Goal: Check status: Check status

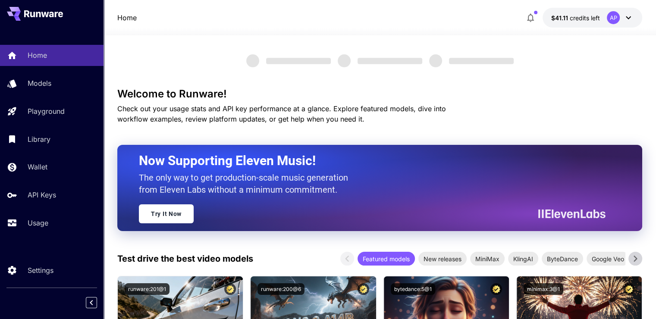
click at [587, 24] on button "$41.11 credits left AP" at bounding box center [593, 18] width 100 height 20
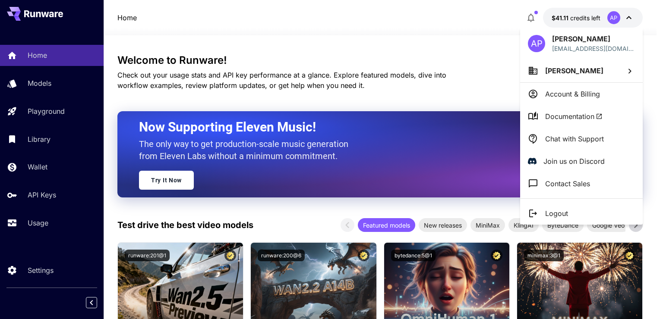
click at [417, 78] on div at bounding box center [331, 159] width 663 height 319
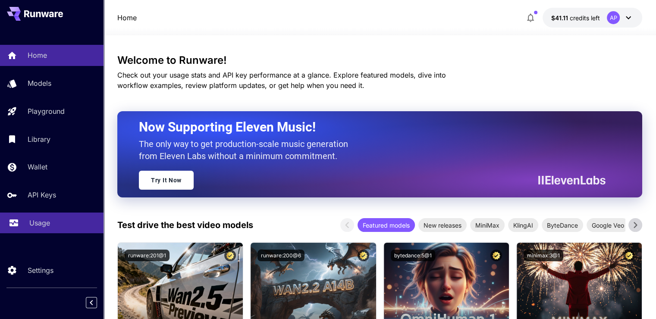
click at [50, 223] on div "Usage" at bounding box center [62, 223] width 67 height 10
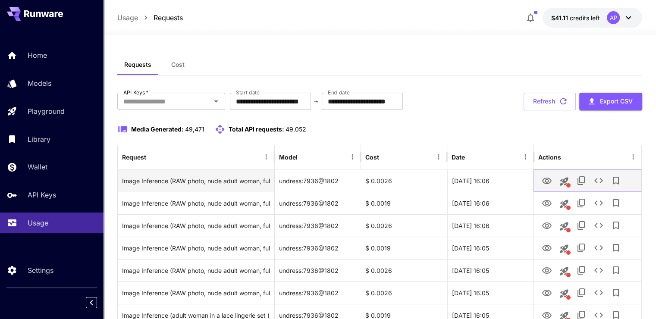
click at [548, 178] on icon "View" at bounding box center [546, 181] width 9 height 6
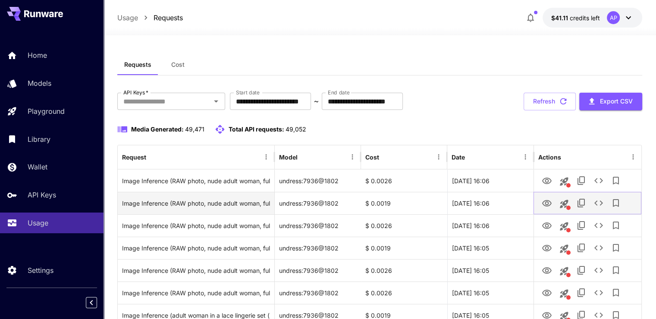
click at [541, 200] on button "View" at bounding box center [546, 203] width 17 height 18
click at [546, 202] on icon "View" at bounding box center [547, 203] width 10 height 10
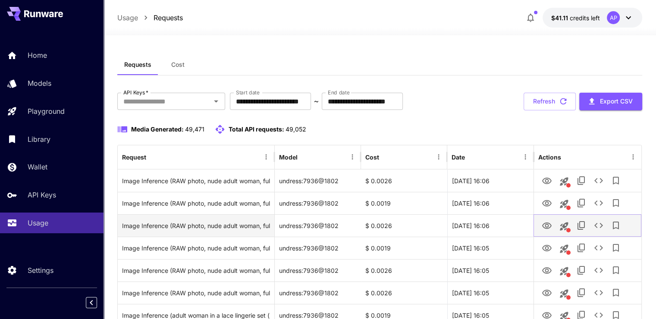
click at [550, 227] on icon "View" at bounding box center [546, 226] width 9 height 6
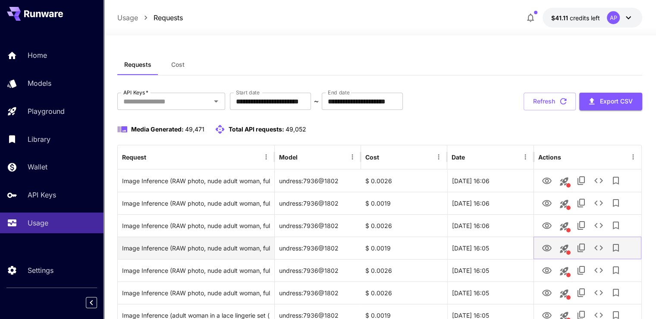
click at [547, 248] on icon "View" at bounding box center [547, 248] width 10 height 10
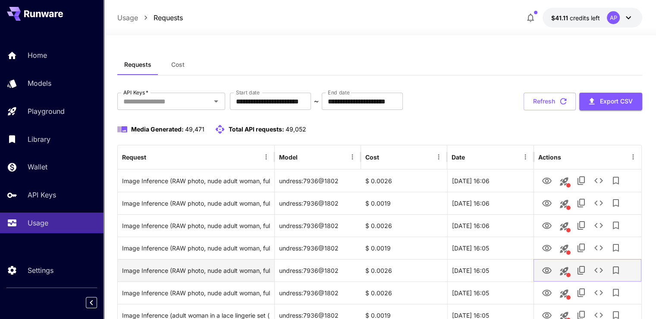
click at [547, 266] on icon "View" at bounding box center [547, 271] width 10 height 10
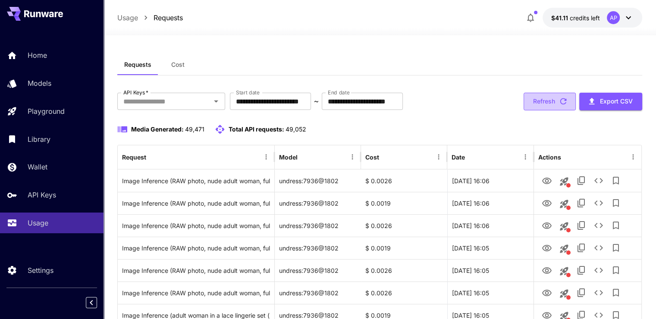
click at [538, 97] on button "Refresh" at bounding box center [550, 102] width 52 height 18
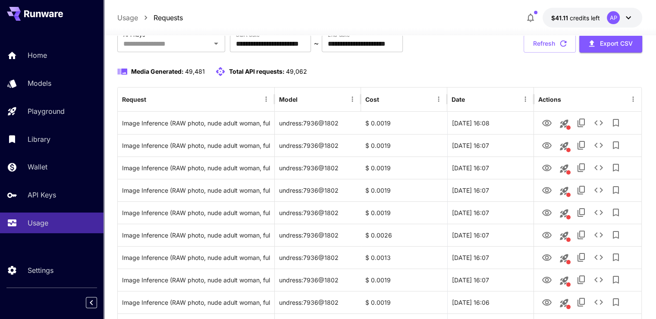
scroll to position [86, 0]
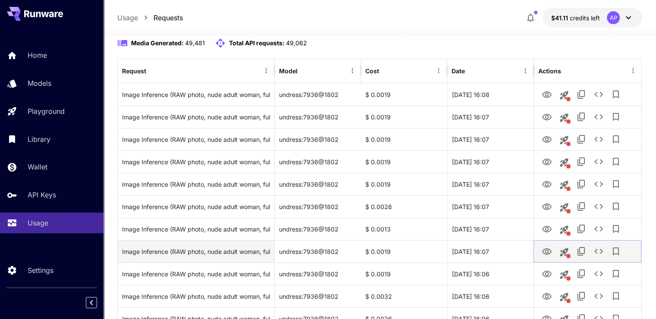
click at [548, 250] on icon "View" at bounding box center [547, 252] width 10 height 10
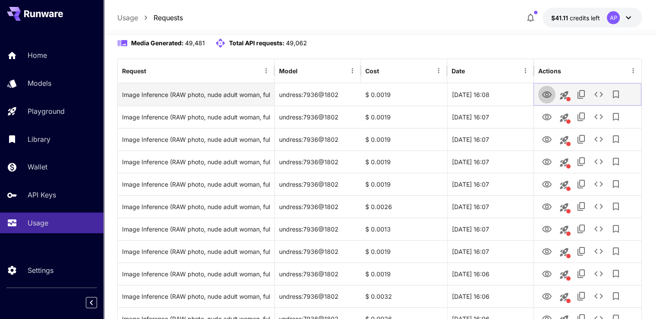
click at [547, 97] on icon "View" at bounding box center [546, 94] width 9 height 6
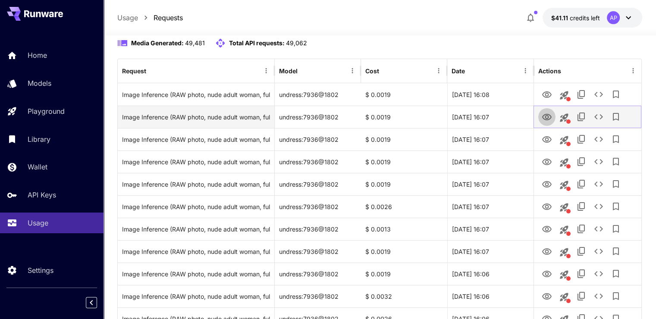
click at [544, 119] on icon "View" at bounding box center [547, 117] width 10 height 10
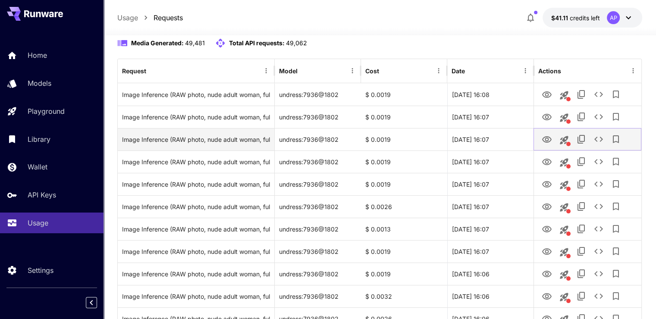
click at [545, 140] on icon "View" at bounding box center [546, 139] width 9 height 6
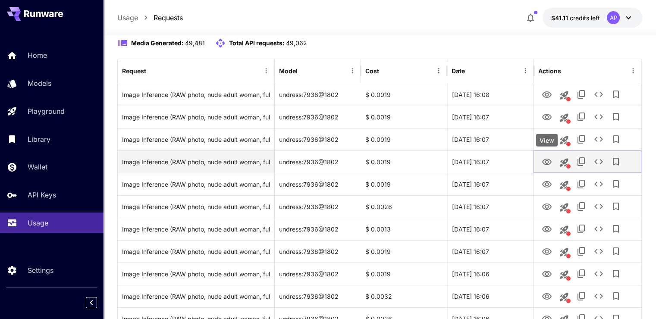
click at [550, 167] on button "View" at bounding box center [546, 162] width 17 height 18
click at [547, 159] on icon "View" at bounding box center [546, 162] width 9 height 6
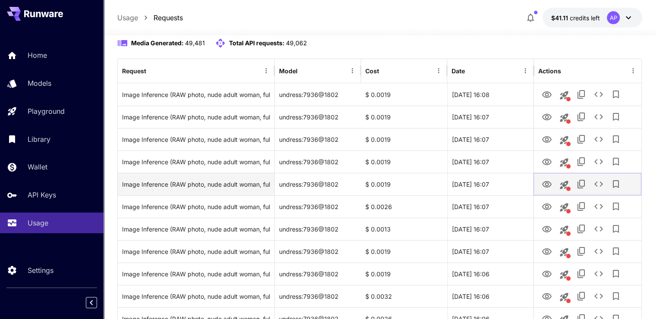
click at [545, 182] on icon "View" at bounding box center [547, 184] width 10 height 10
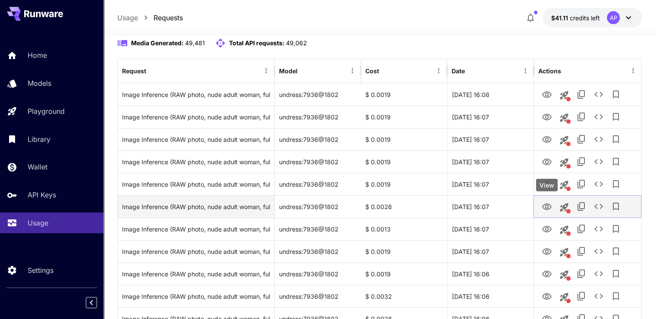
click at [544, 205] on icon "View" at bounding box center [547, 207] width 10 height 10
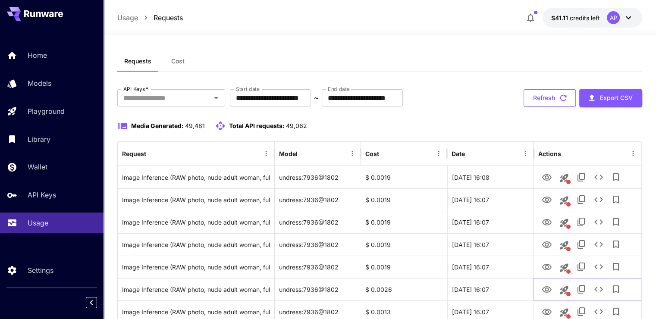
scroll to position [0, 0]
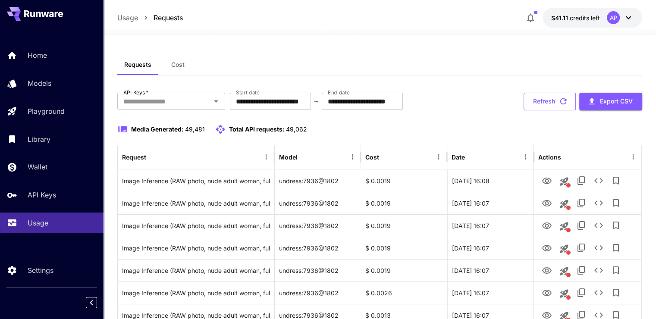
click at [564, 102] on icon "button" at bounding box center [563, 101] width 9 height 9
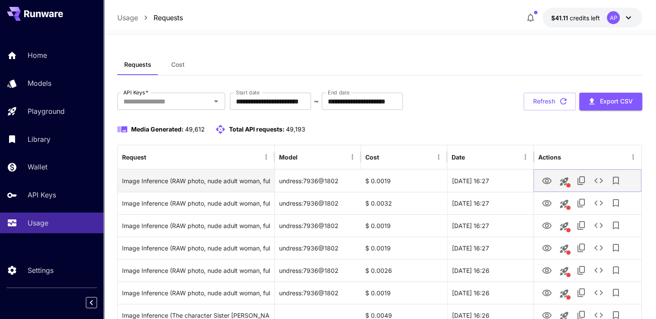
click at [548, 180] on icon "View" at bounding box center [546, 181] width 9 height 6
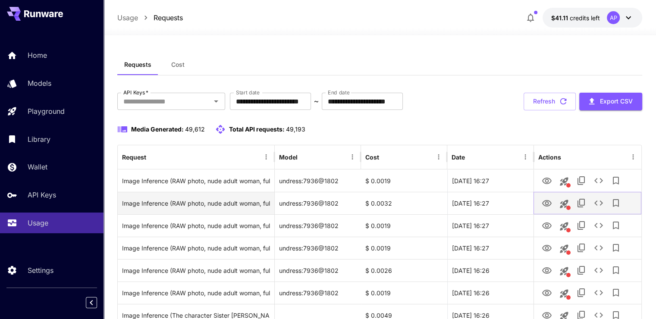
click at [550, 206] on icon "View" at bounding box center [547, 203] width 10 height 10
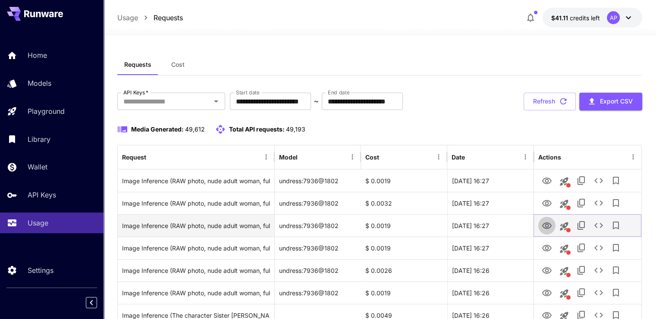
click at [544, 226] on icon "View" at bounding box center [547, 226] width 10 height 10
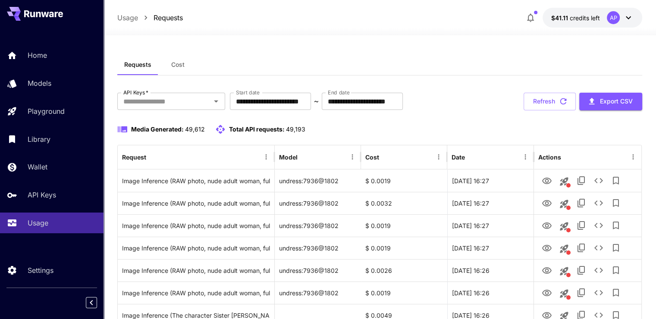
click at [518, 95] on div "**********" at bounding box center [379, 102] width 525 height 18
click at [534, 99] on button "Refresh" at bounding box center [550, 102] width 52 height 18
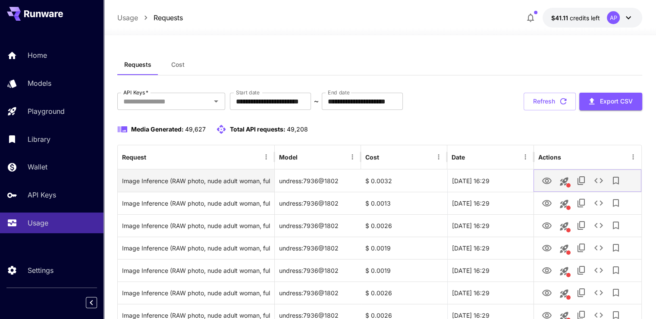
click at [550, 176] on icon "View" at bounding box center [547, 181] width 10 height 10
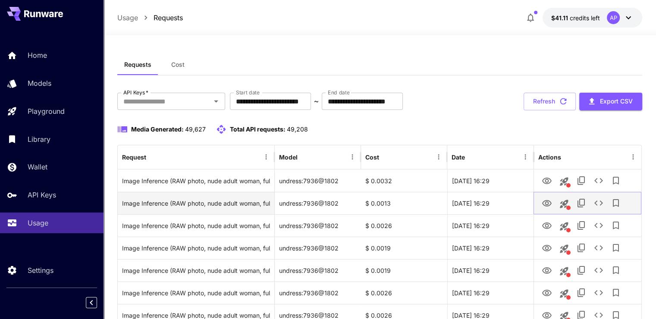
click at [543, 198] on icon "View" at bounding box center [547, 203] width 10 height 10
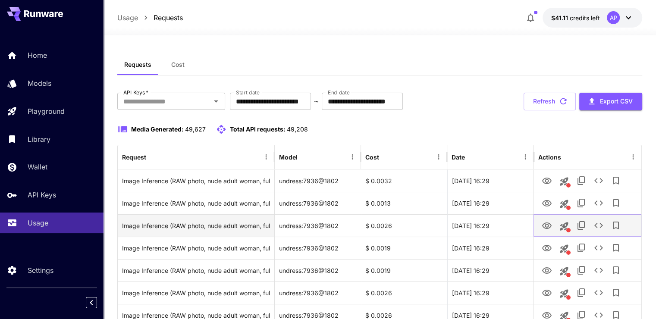
click at [550, 224] on icon "View" at bounding box center [546, 226] width 9 height 6
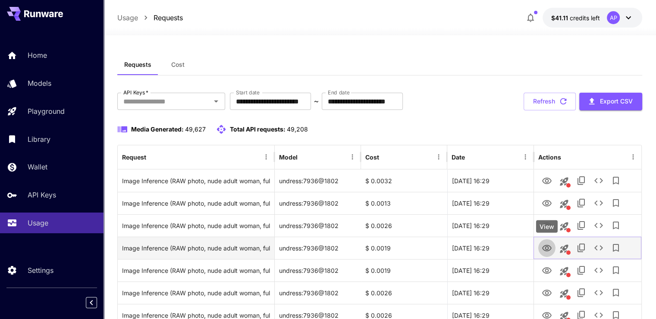
click at [547, 250] on icon "View" at bounding box center [546, 248] width 9 height 6
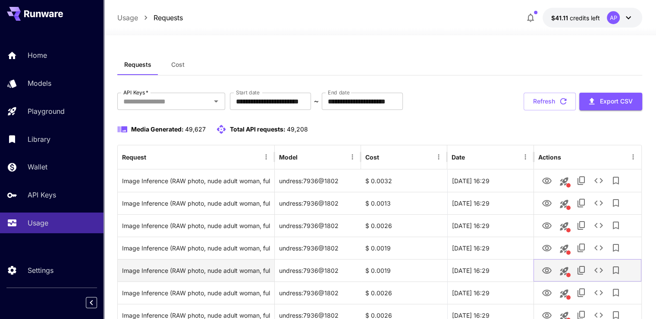
click at [545, 272] on icon "View" at bounding box center [547, 271] width 10 height 10
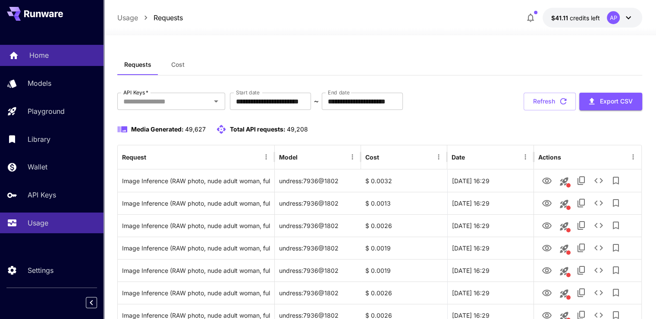
click at [28, 54] on link "Home" at bounding box center [52, 55] width 104 height 21
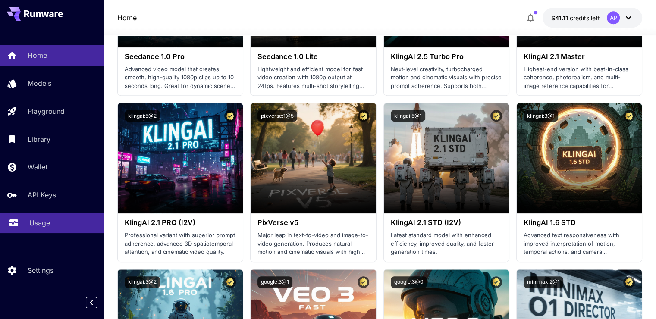
scroll to position [474, 0]
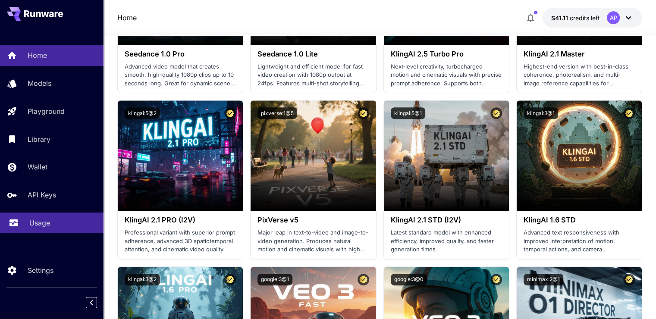
click at [47, 230] on link "Usage" at bounding box center [52, 223] width 104 height 21
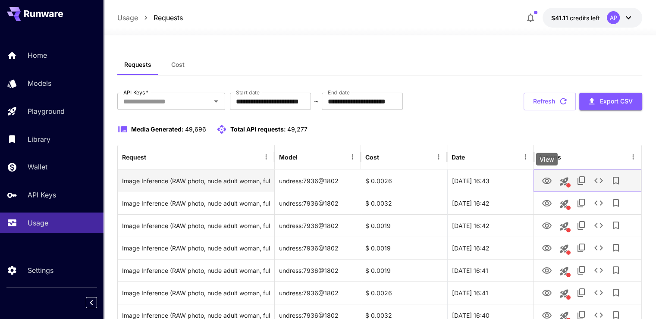
click at [545, 179] on icon "View" at bounding box center [547, 181] width 10 height 10
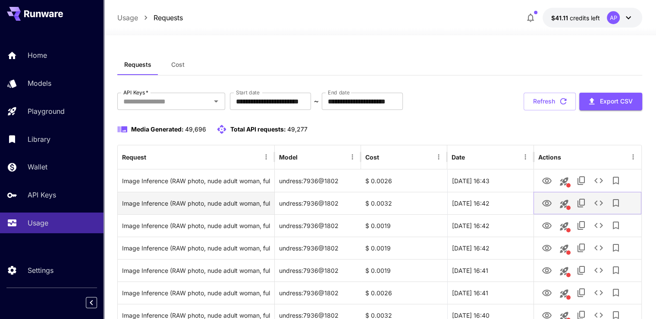
click at [547, 205] on icon "View" at bounding box center [547, 203] width 10 height 10
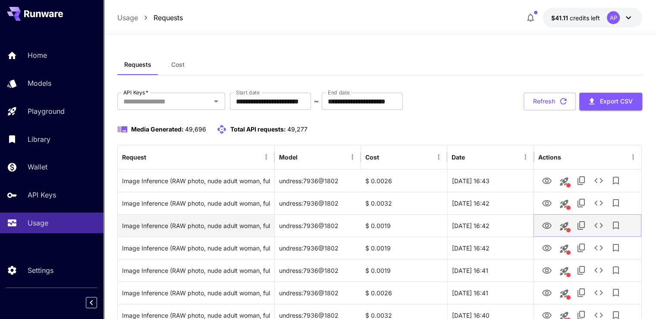
click at [544, 232] on button "View" at bounding box center [546, 226] width 17 height 18
click at [550, 227] on icon "View" at bounding box center [546, 226] width 9 height 6
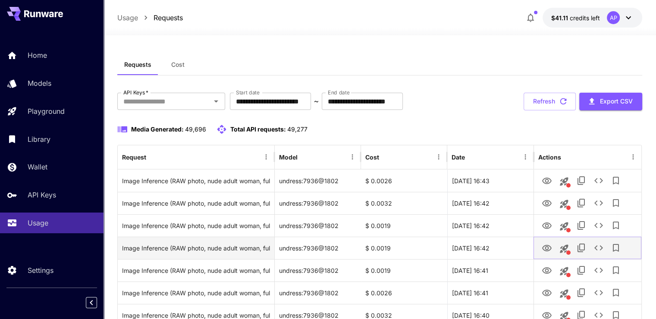
click at [547, 251] on icon "View" at bounding box center [547, 248] width 10 height 10
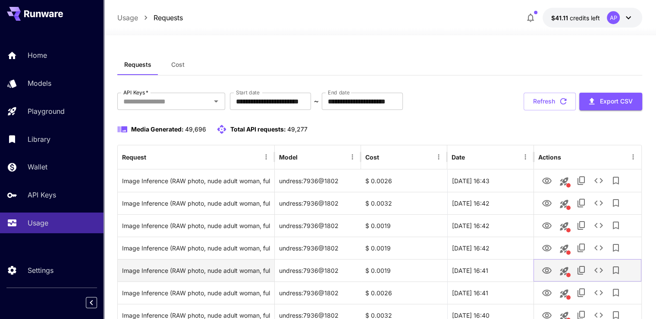
click at [547, 267] on icon "View" at bounding box center [547, 271] width 10 height 10
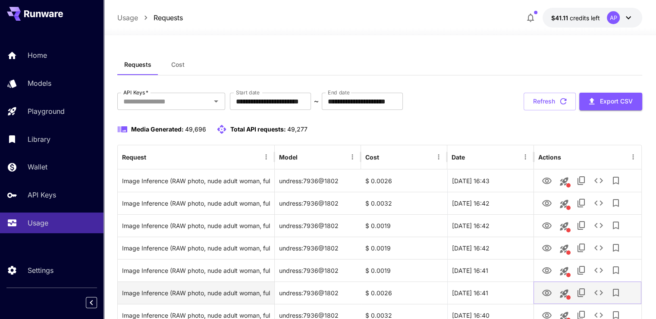
click at [542, 293] on icon "View" at bounding box center [547, 293] width 10 height 10
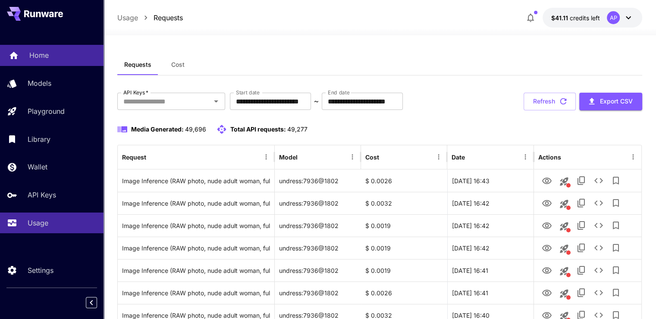
drag, startPoint x: 19, startPoint y: 93, endPoint x: 38, endPoint y: 64, distance: 34.7
click at [19, 92] on link "Models" at bounding box center [52, 83] width 104 height 21
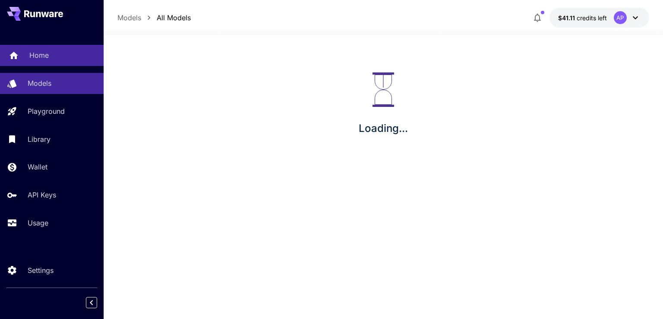
click at [40, 59] on p "Home" at bounding box center [38, 55] width 19 height 10
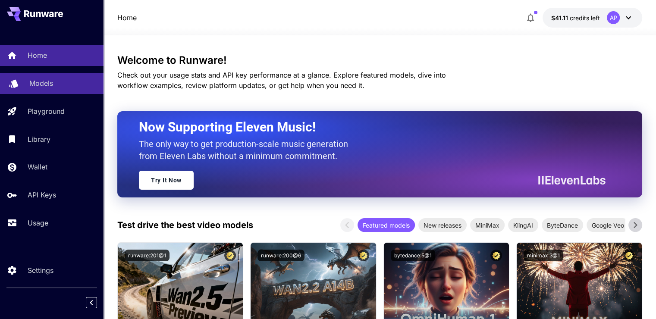
click at [43, 74] on link "Models" at bounding box center [52, 83] width 104 height 21
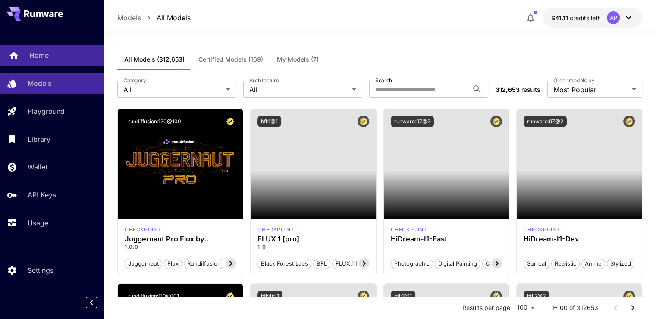
click at [50, 59] on div "Home" at bounding box center [62, 55] width 67 height 10
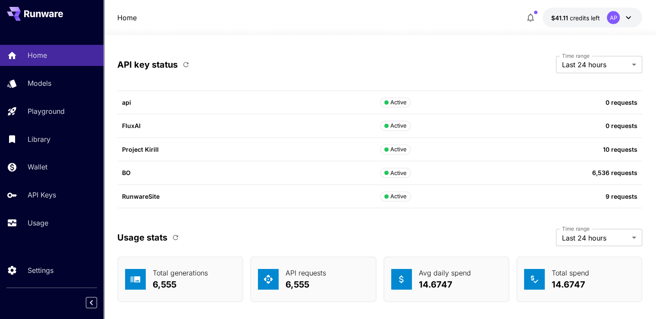
scroll to position [2842, 0]
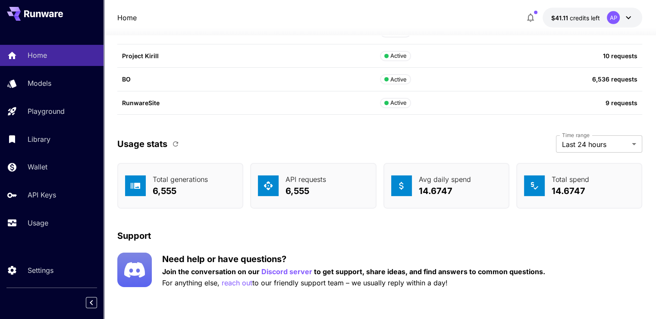
click at [181, 147] on div "Usage stats" at bounding box center [150, 144] width 66 height 15
click at [173, 143] on icon "button" at bounding box center [175, 143] width 5 height 5
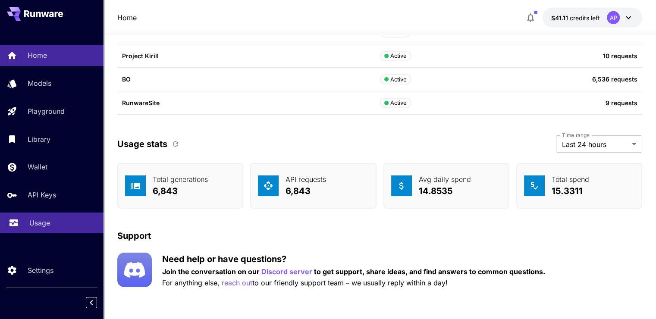
click at [21, 222] on link "Usage" at bounding box center [52, 223] width 104 height 21
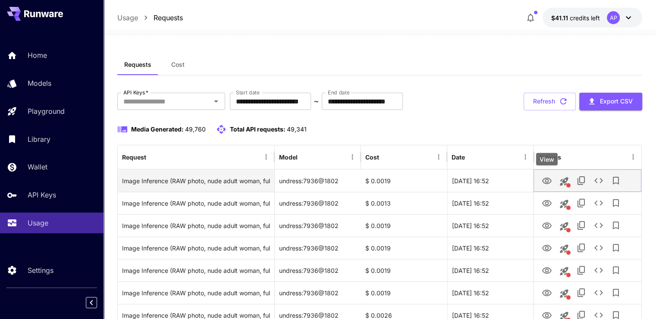
click at [547, 178] on icon "View" at bounding box center [546, 181] width 9 height 6
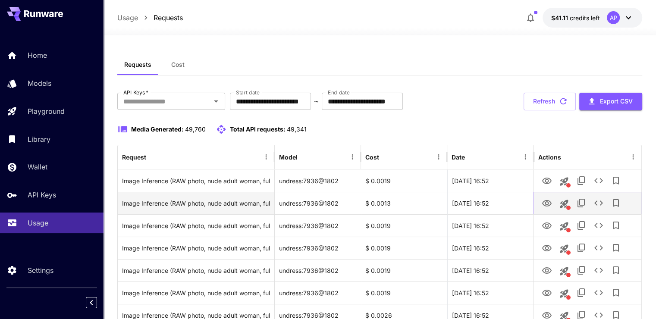
click at [545, 201] on icon "View" at bounding box center [546, 203] width 9 height 6
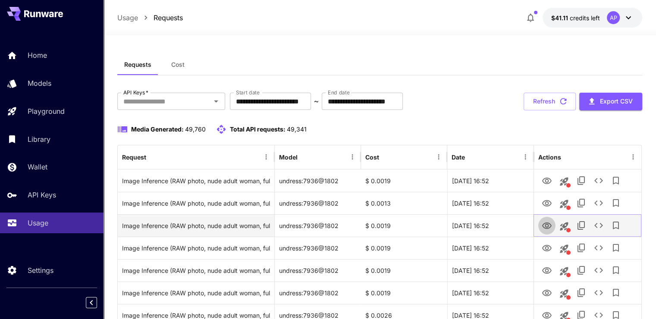
click at [550, 228] on icon "View" at bounding box center [547, 226] width 10 height 10
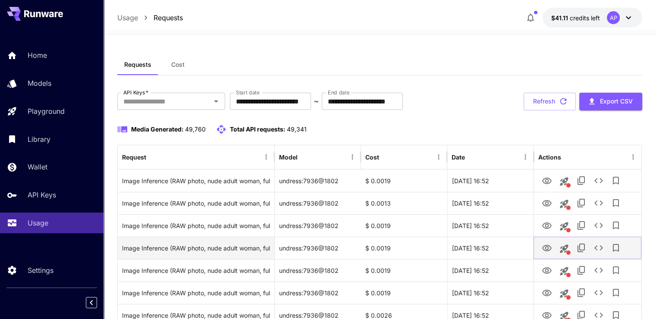
click at [544, 250] on icon "View" at bounding box center [546, 248] width 9 height 6
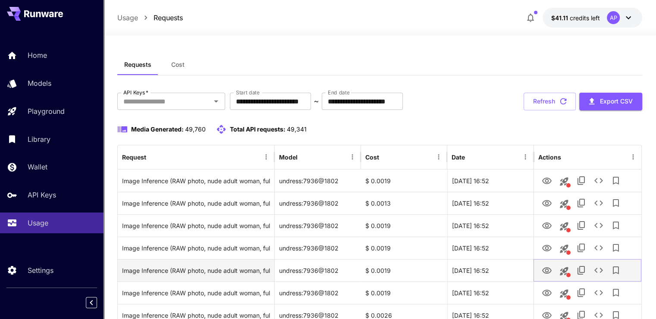
click at [549, 267] on icon "View" at bounding box center [547, 271] width 10 height 10
